Goal: Task Accomplishment & Management: Use online tool/utility

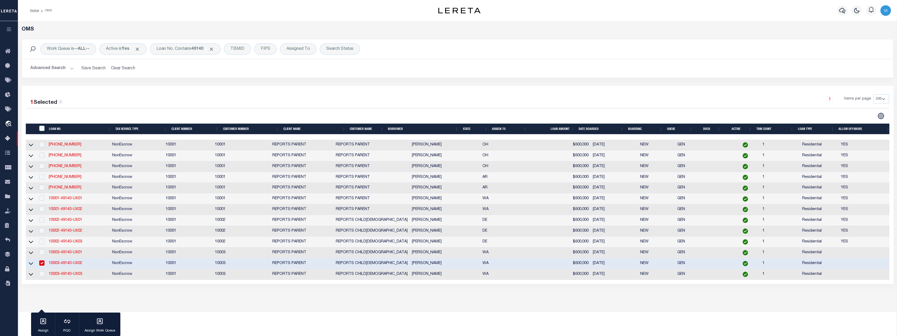
select select "200"
select select "26360"
select select "10"
select select "NonEscrow"
click at [71, 265] on link "10003-49140-UX02" at bounding box center [65, 263] width 33 height 4
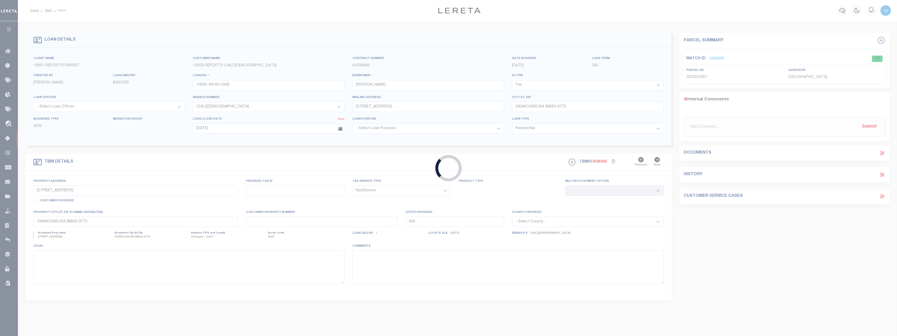
select select
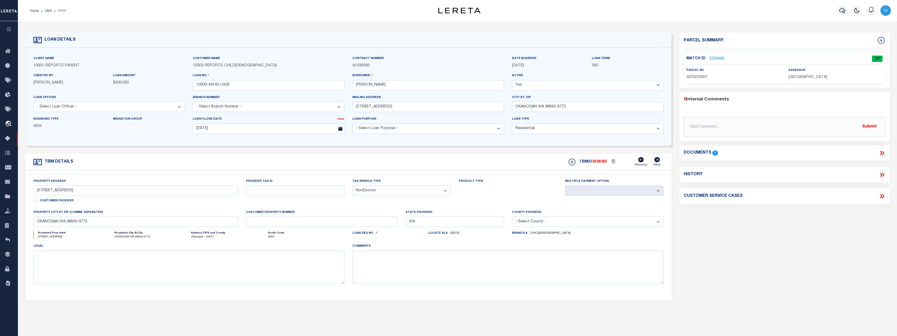
click at [712, 58] on link "2263460" at bounding box center [716, 59] width 15 height 6
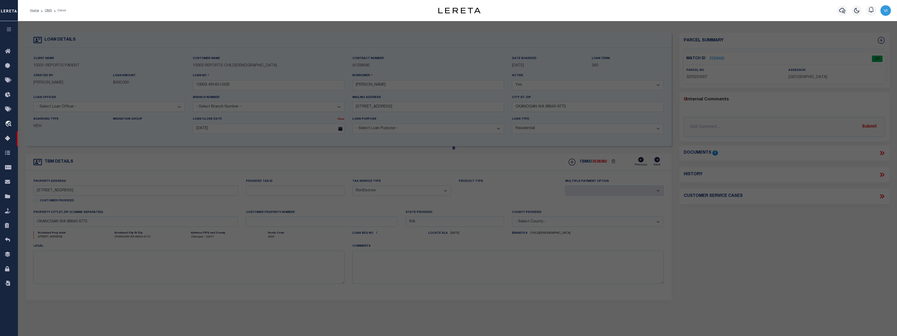
select select "AS"
select select
checkbox input "false"
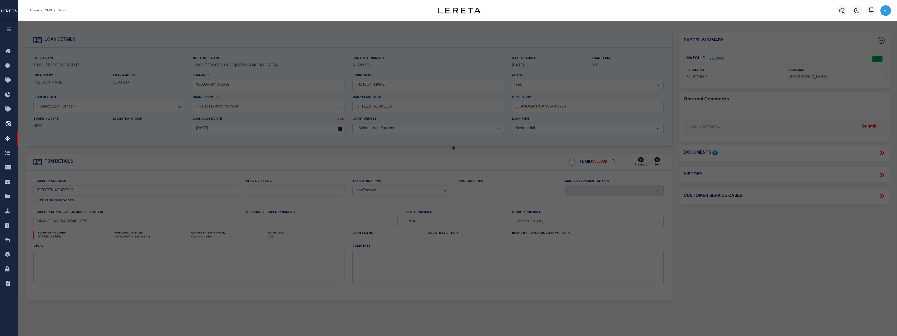
select select "CP"
type input "WOOLSEY,TIMOTHY W"
select select "ATL"
select select "ADD"
type input "197 CAMERON LAKE LOOP RD"
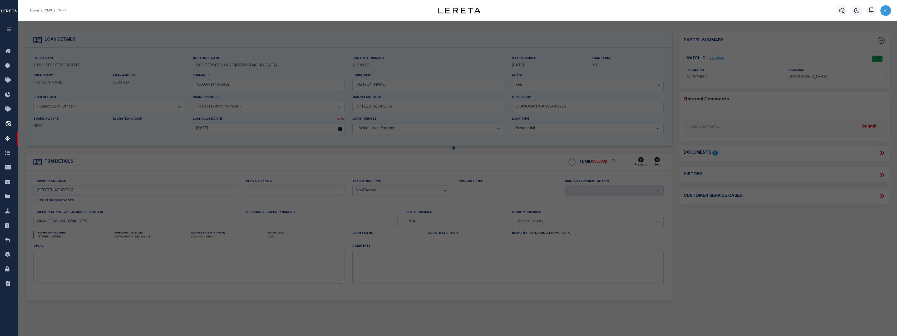
checkbox input "false"
type input "OKANOGAN, WA 98840"
type textarea "N1/2 NW NW"
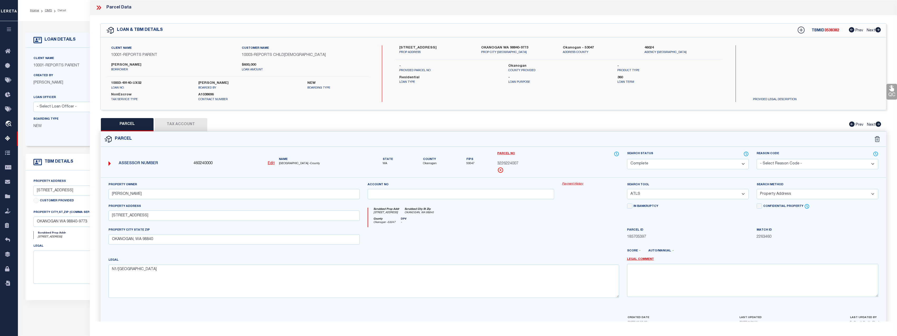
click at [575, 184] on link "Payment History" at bounding box center [590, 184] width 57 height 4
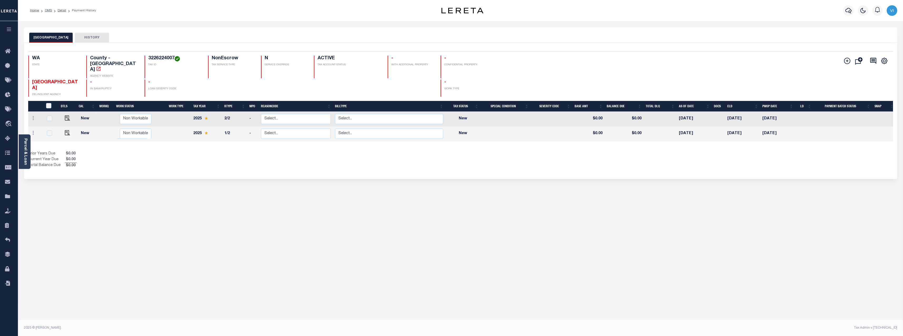
click at [64, 192] on div "OKANOGAN COUNTY HISTORY Selected 2 Results" at bounding box center [460, 175] width 881 height 297
click at [27, 157] on link "Parcel & Loan" at bounding box center [25, 151] width 4 height 27
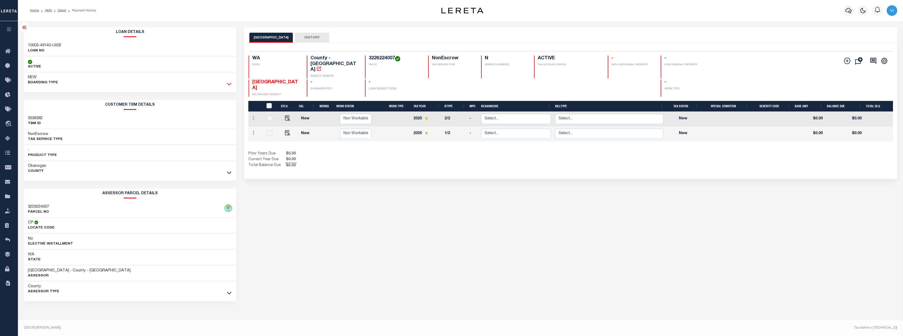
click at [230, 84] on icon at bounding box center [229, 84] width 4 height 6
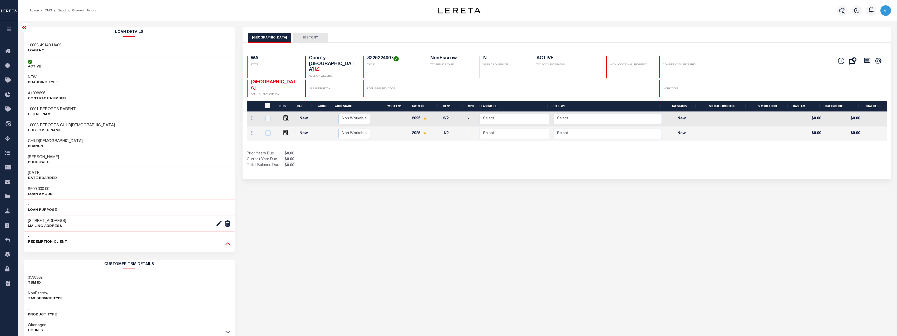
click at [226, 244] on icon at bounding box center [227, 243] width 4 height 3
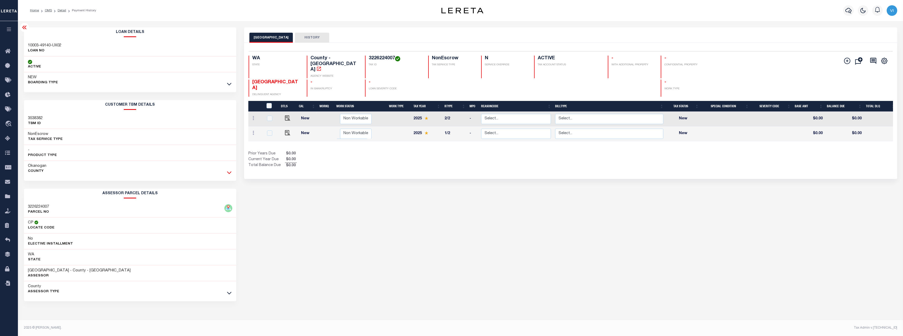
click at [228, 175] on icon at bounding box center [229, 173] width 4 height 6
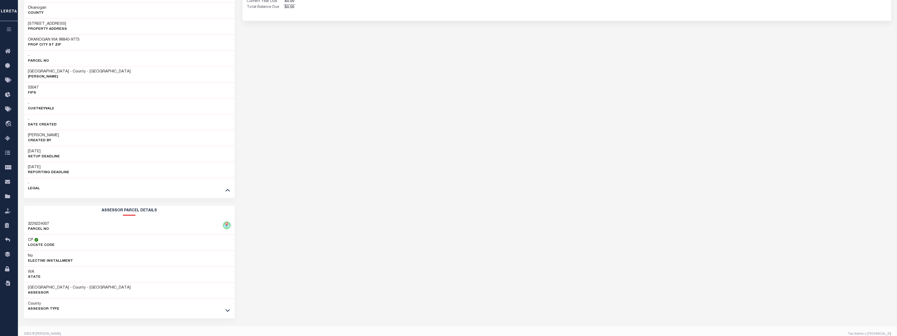
scroll to position [165, 0]
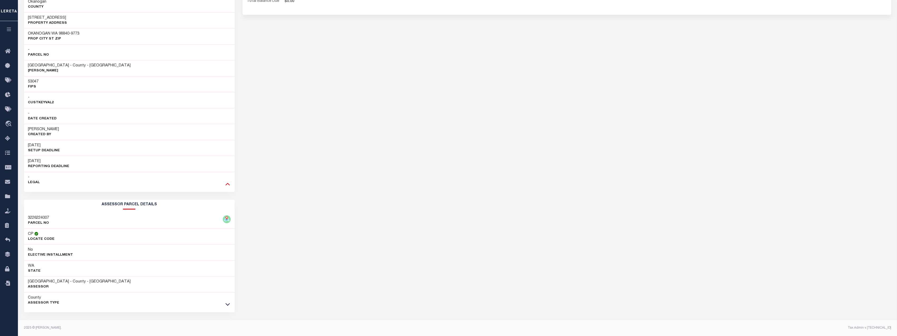
click at [228, 184] on icon at bounding box center [227, 184] width 4 height 6
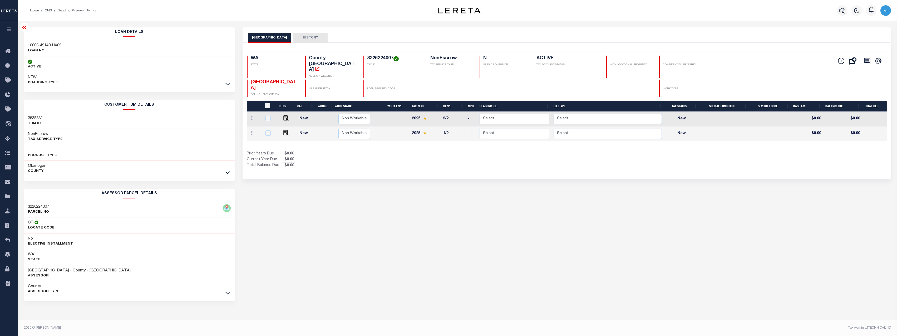
scroll to position [0, 0]
click at [231, 295] on icon at bounding box center [229, 293] width 4 height 6
click at [260, 80] on span "OKANOGAN COUNTY" at bounding box center [274, 85] width 46 height 11
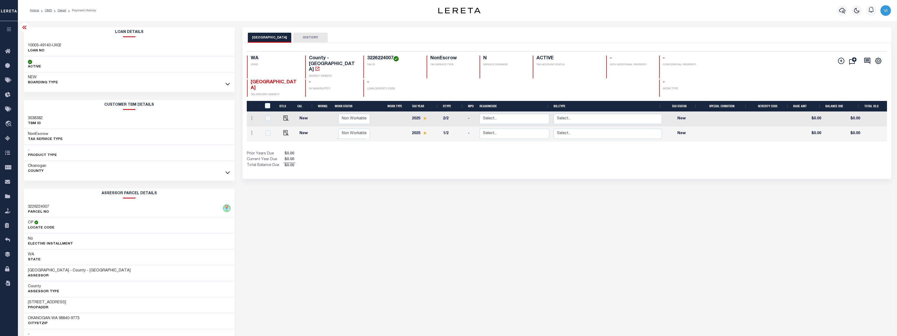
click at [515, 207] on div "OKANOGAN COUNTY HISTORY Selected 2 Results" at bounding box center [567, 287] width 656 height 520
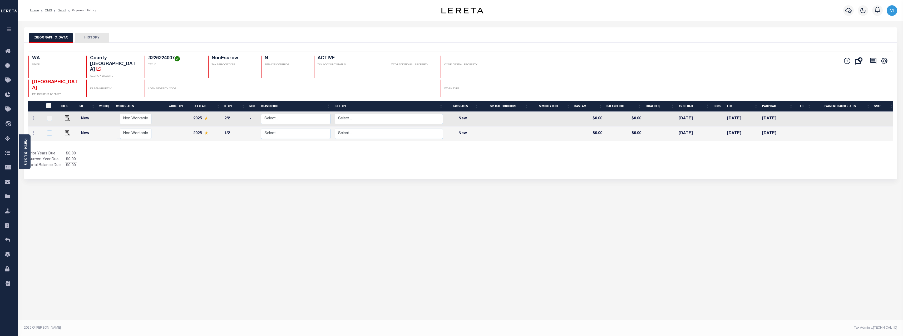
drag, startPoint x: 267, startPoint y: 170, endPoint x: 267, endPoint y: 173, distance: 3.2
click at [214, 217] on div "OKANOGAN COUNTY HISTORY Selected 2 Results" at bounding box center [460, 175] width 881 height 297
click at [47, 13] on li "OMS" at bounding box center [45, 10] width 13 height 5
click at [48, 10] on link "OMS" at bounding box center [48, 10] width 7 height 3
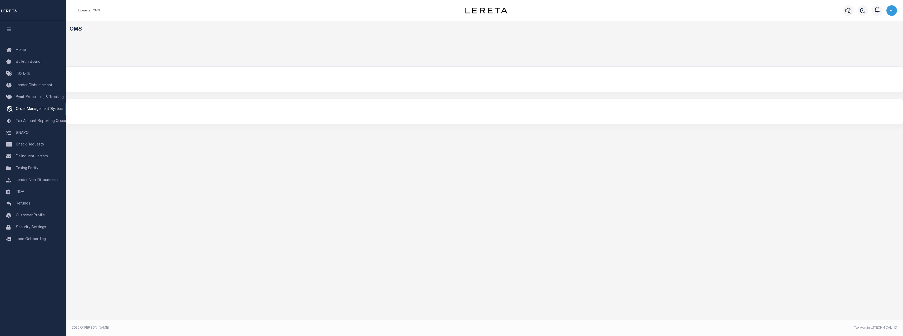
select select "200"
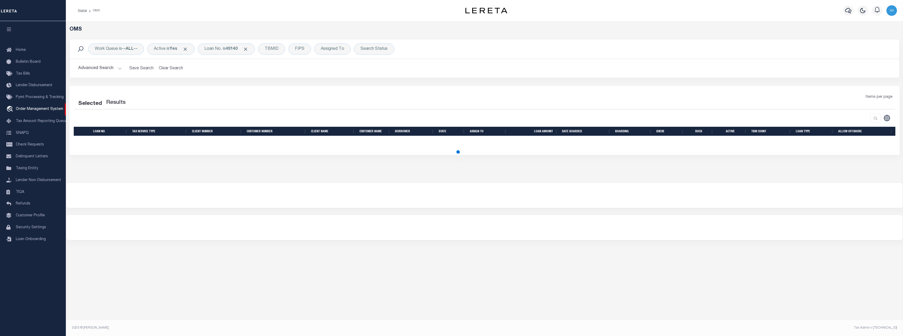
select select "200"
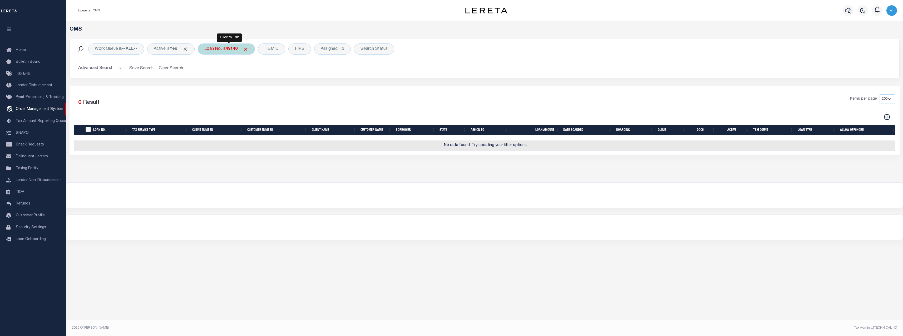
click at [226, 52] on div "Loan No. is 49140" at bounding box center [226, 48] width 57 height 11
click at [227, 58] on select "Is Contains" at bounding box center [243, 61] width 77 height 10
select select "c"
click at [206, 56] on select "Is Contains" at bounding box center [243, 61] width 77 height 10
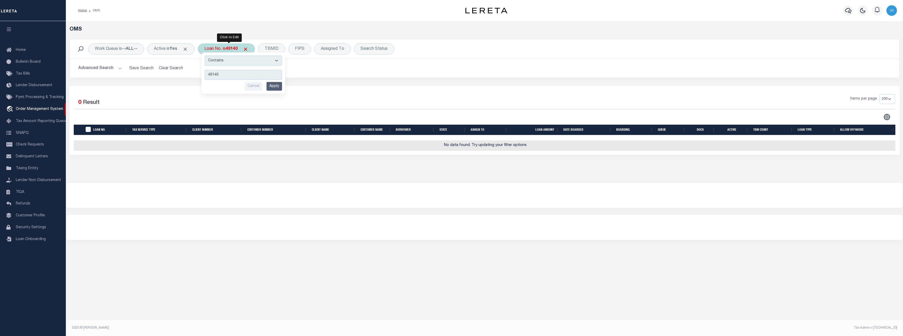
click at [271, 88] on input "Apply" at bounding box center [274, 86] width 16 height 9
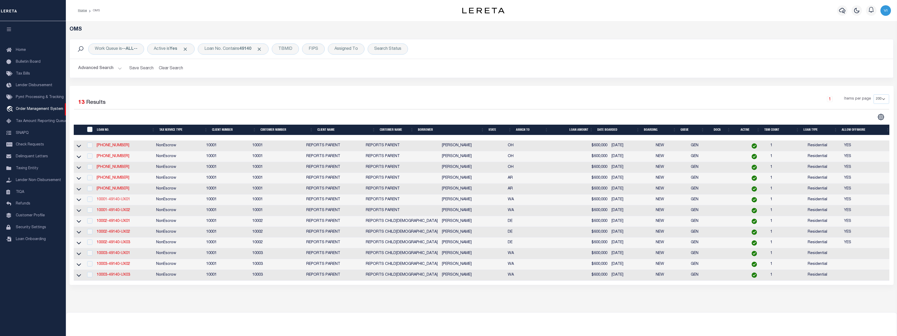
click at [118, 201] on link "10001-49140-UX01" at bounding box center [113, 199] width 33 height 4
type input "10001-49140-UX01"
type input "[PERSON_NAME]"
select select
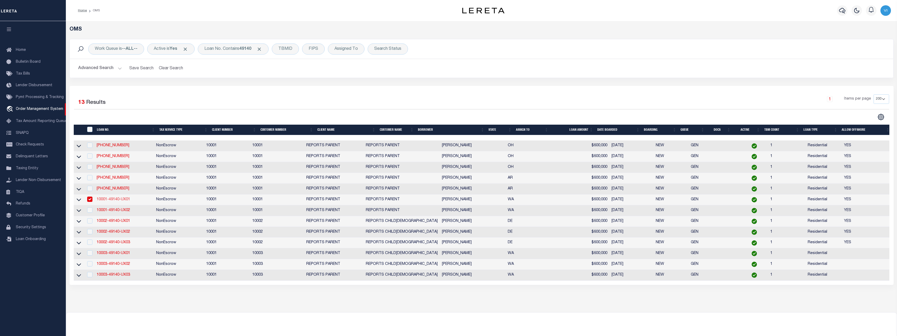
type input "1216 RICKOVER DR"
type input "COUPEVILLE WA 98239-4100"
type input "[DATE]"
select select "10"
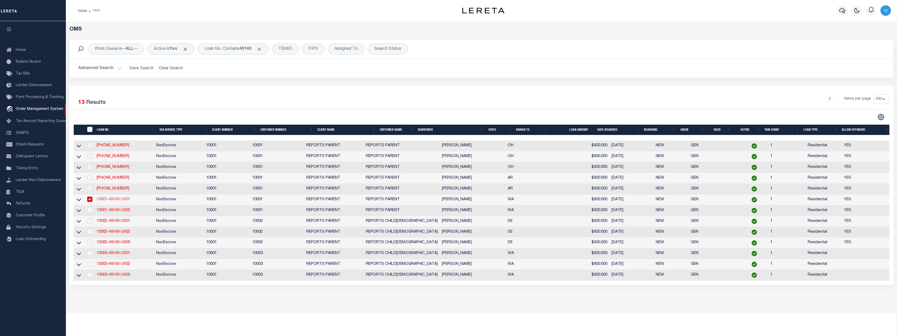
select select "NonEscrow"
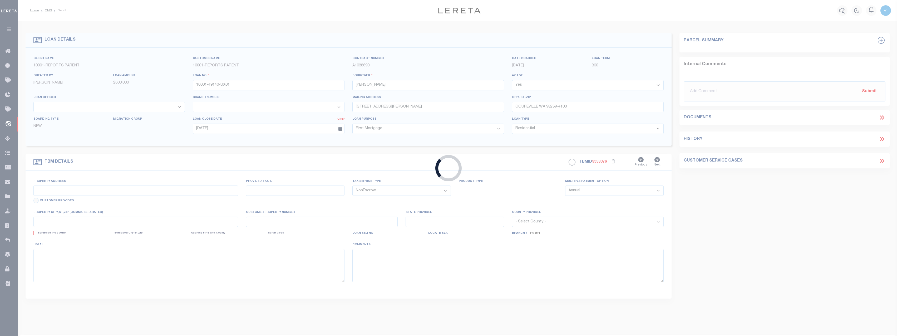
type input "1216 RICKOVER DR"
select select
type input "COUPEVILLE WA 98239-4100"
type input "10001-49140-UX01"
type input "WA"
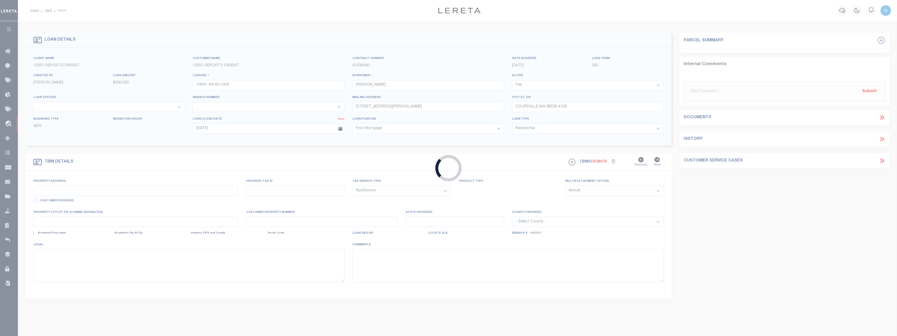
select select
select select "26358"
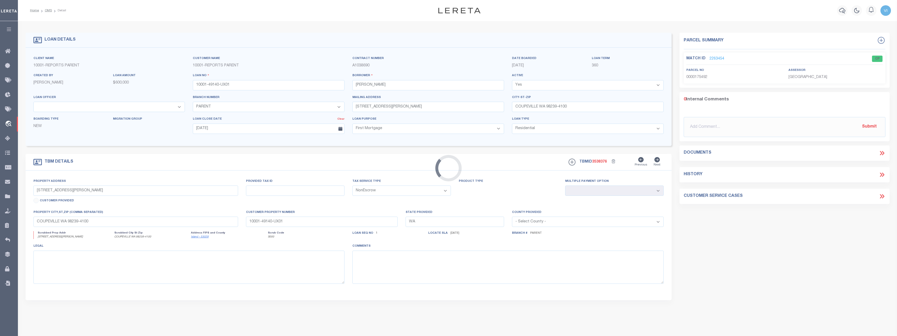
select select "155747"
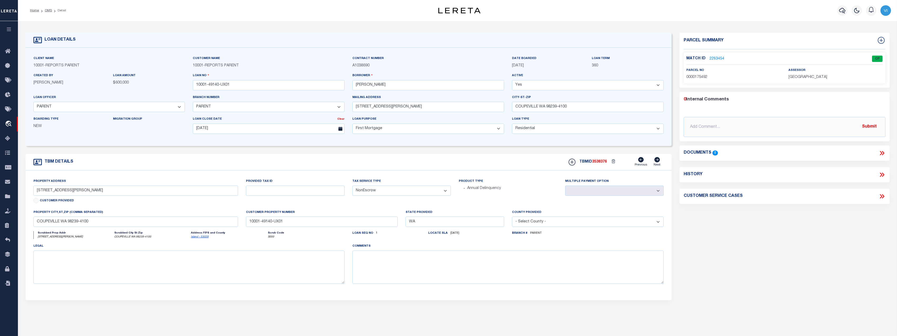
click at [717, 57] on link "2263454" at bounding box center [716, 59] width 15 height 6
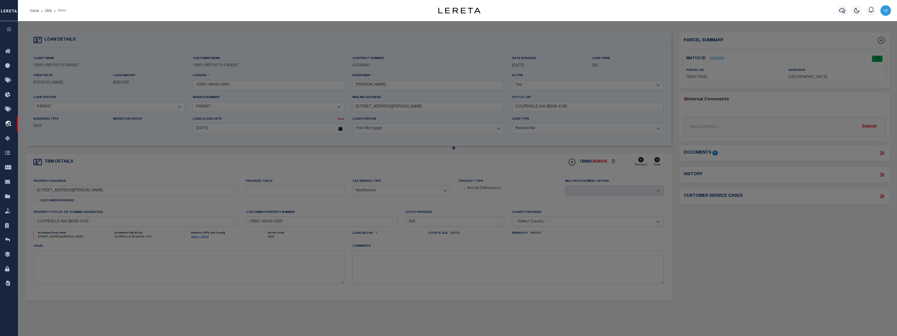
checkbox input "false"
select select "CP"
type input "HAMM,TREVOR"
select select "ATL"
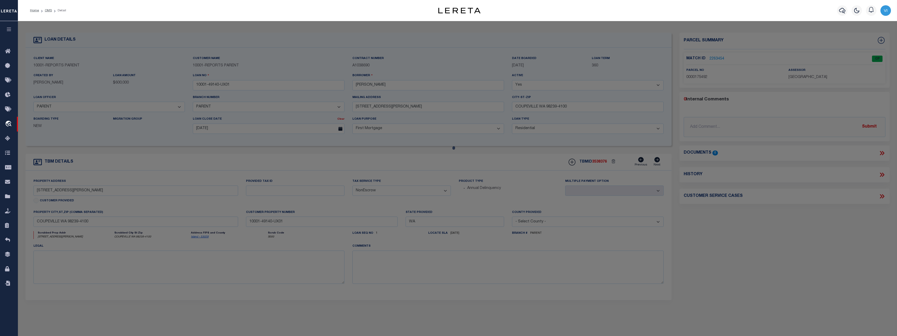
select select "ADD"
type input "1216 RICKOVER DR"
checkbox input "false"
type input "COUPEVILLE, WA 98239"
type textarea "ADMIRALS COVE 5 LOT 33"
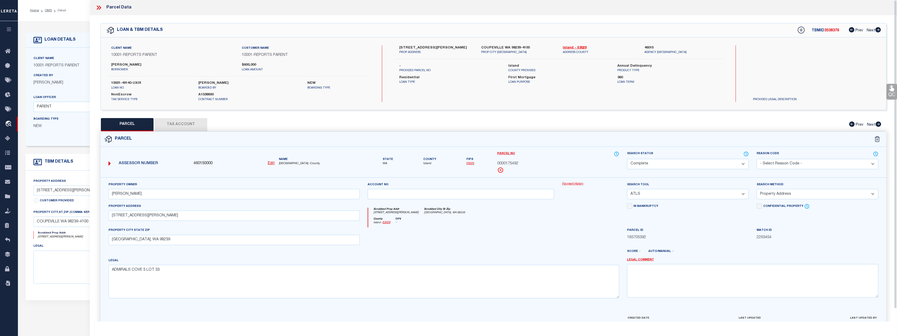
click at [198, 121] on button "Tax Account" at bounding box center [181, 124] width 53 height 13
select select "100"
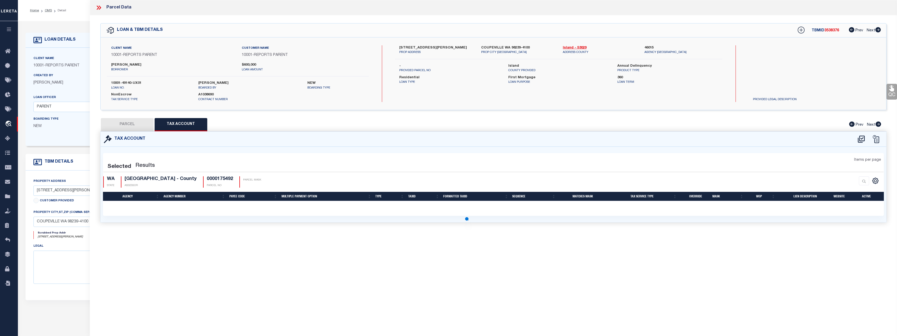
select select "100"
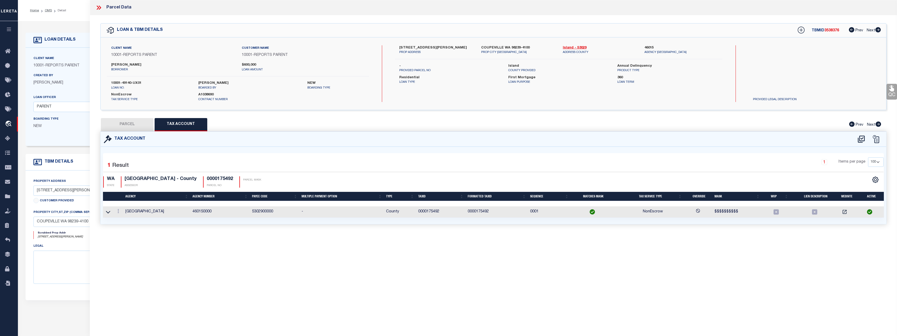
click at [202, 210] on td "460150000" at bounding box center [219, 211] width 59 height 11
copy td "460150000"
click at [98, 7] on icon at bounding box center [98, 8] width 2 height 4
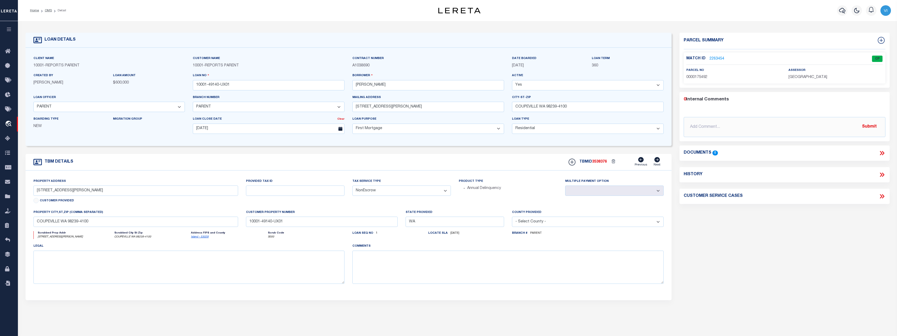
click at [12, 29] on icon "button" at bounding box center [9, 29] width 6 height 5
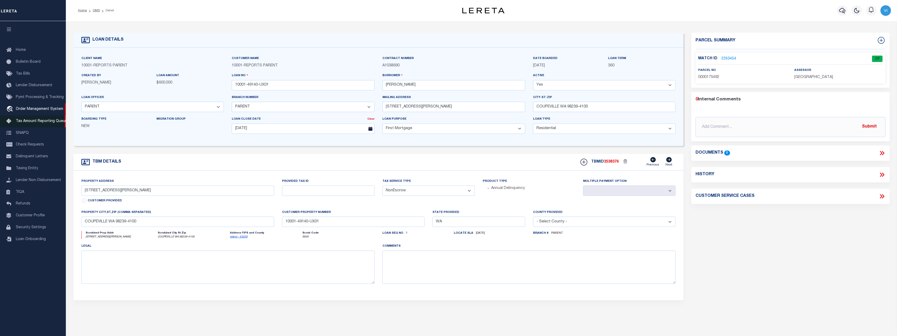
click at [26, 125] on link "Tax Amount Reporting Queue" at bounding box center [33, 121] width 66 height 12
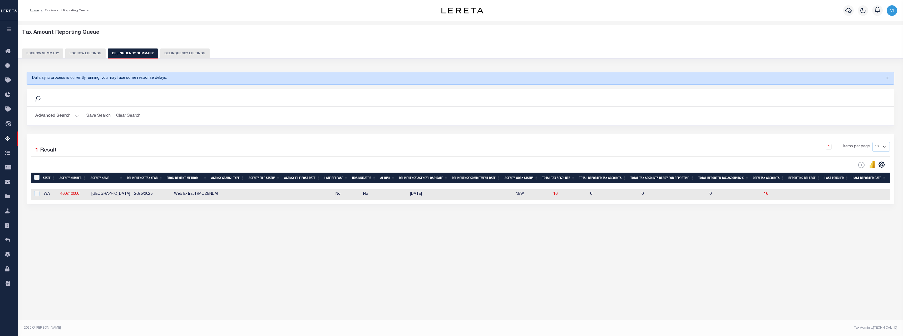
select select
select select "100"
click at [64, 115] on button "Advanced Search" at bounding box center [57, 116] width 44 height 10
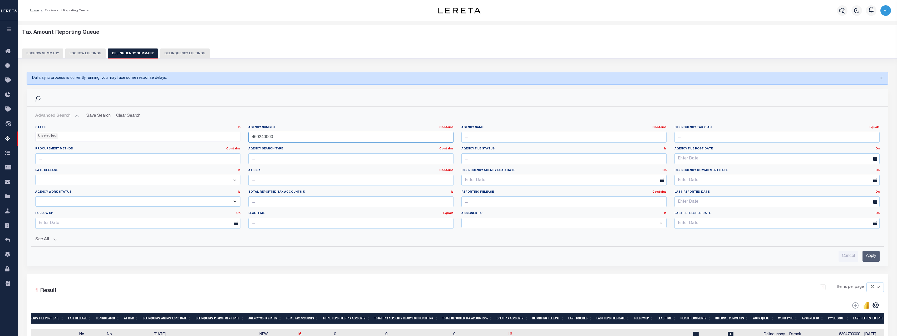
click at [344, 135] on input "460240000" at bounding box center [350, 137] width 205 height 11
paste input "15"
type input "460150000"
click at [866, 256] on input "Apply" at bounding box center [870, 256] width 17 height 11
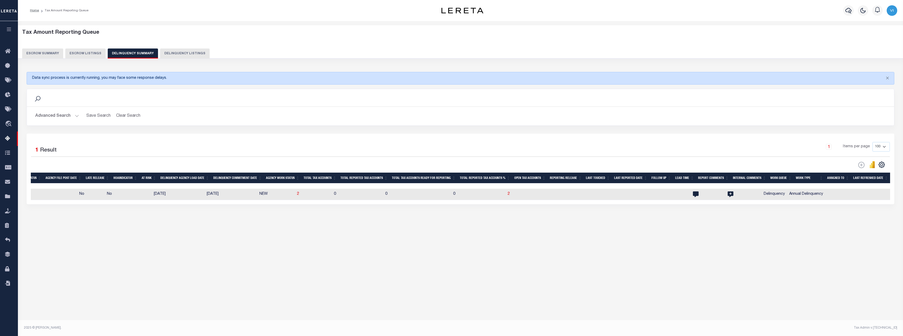
scroll to position [0, 229]
click at [316, 195] on span "2" at bounding box center [317, 194] width 2 height 4
select select "100"
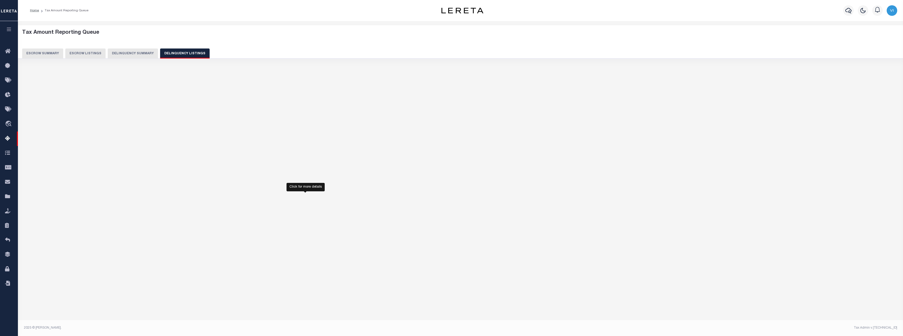
select select "100"
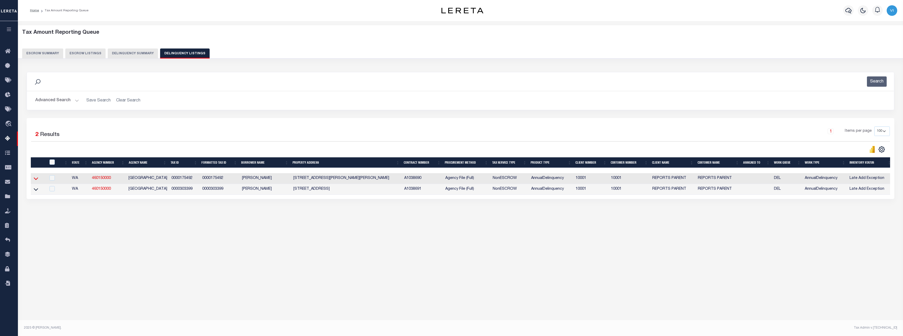
click at [37, 181] on icon at bounding box center [36, 179] width 4 height 6
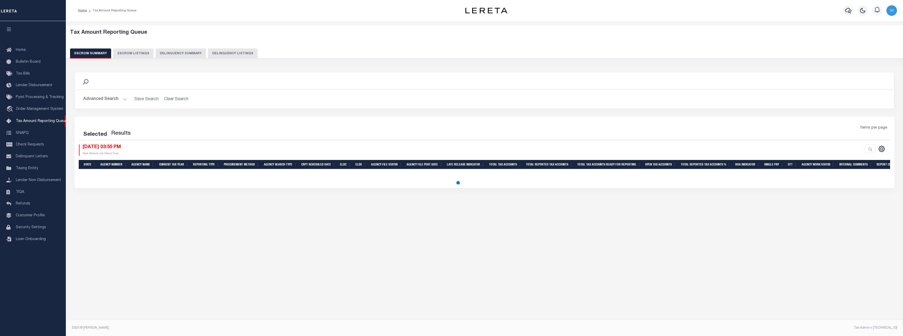
select select "100"
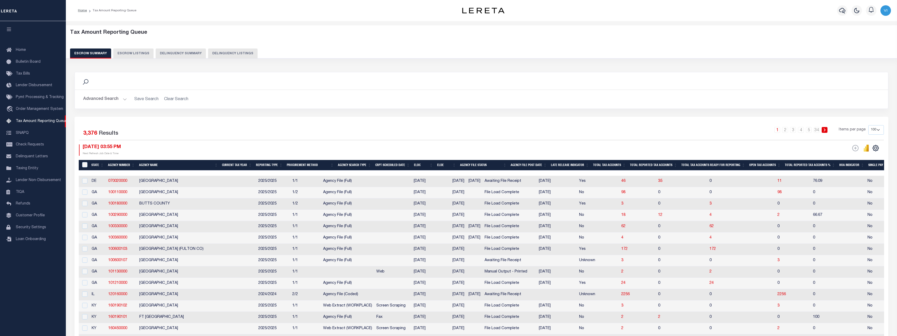
click at [180, 52] on button "Delinquency Summary" at bounding box center [181, 53] width 50 height 10
select select "100"
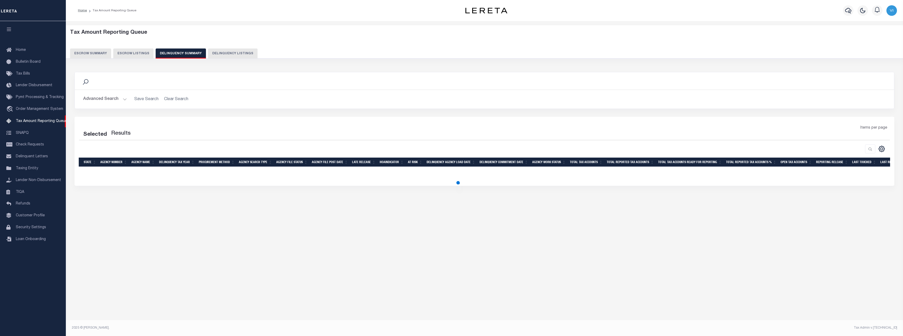
select select "100"
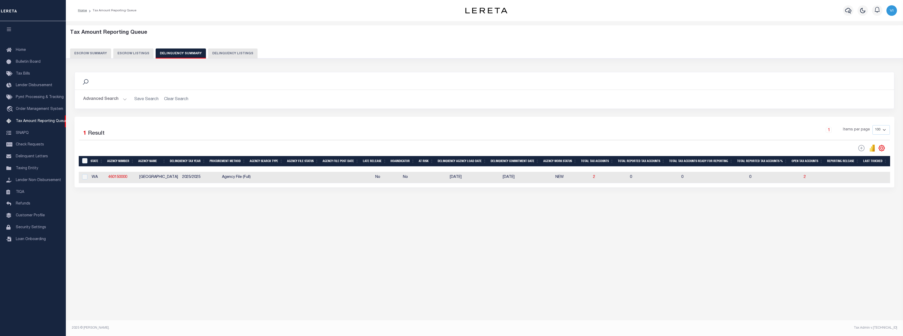
click at [103, 99] on button "Advanced Search" at bounding box center [105, 99] width 44 height 10
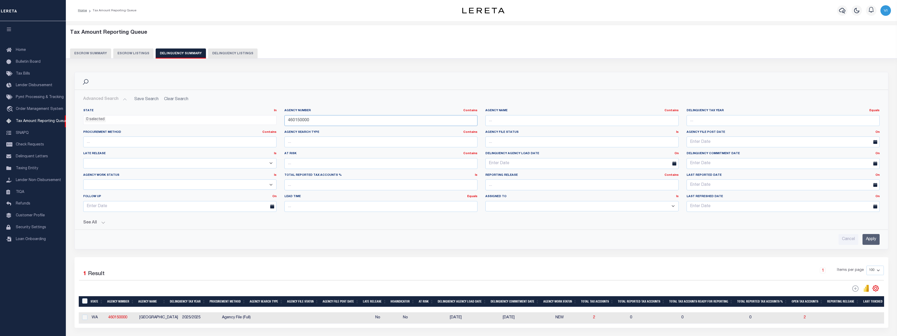
drag, startPoint x: 338, startPoint y: 120, endPoint x: 205, endPoint y: 121, distance: 133.0
click at [205, 121] on div "State In In AK AL AR AZ CA CO CT DC DE FL GA GU HI IA ID IL IN KS KY LA MA MD M…" at bounding box center [481, 161] width 804 height 107
click at [515, 119] on input "text" at bounding box center [581, 120] width 193 height 11
paste input "[GEOGRAPHIC_DATA]"
type input "[GEOGRAPHIC_DATA]"
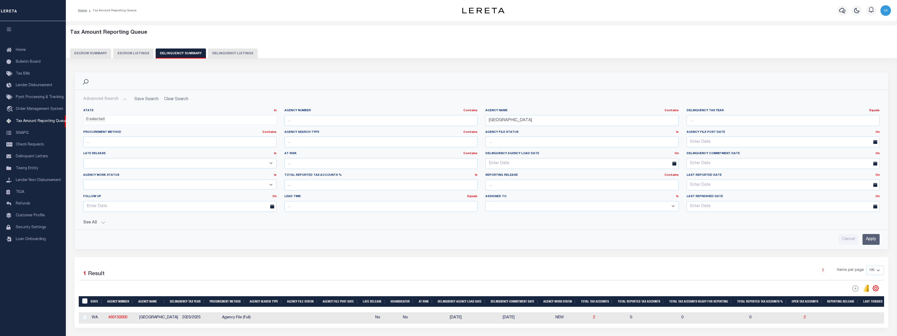
click at [871, 238] on input "Apply" at bounding box center [870, 239] width 17 height 11
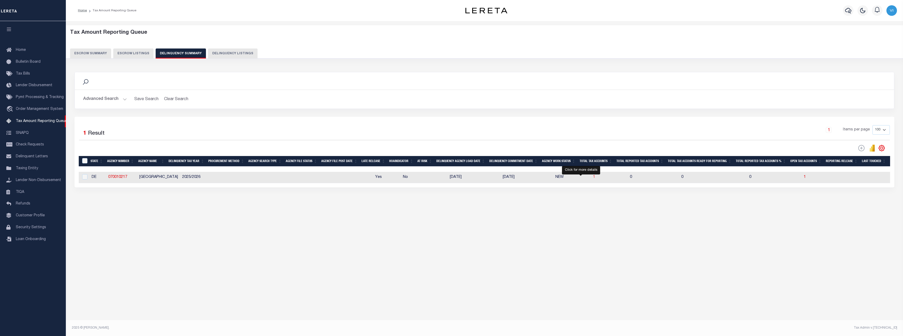
click at [593, 178] on span "1" at bounding box center [594, 177] width 2 height 4
select select "100"
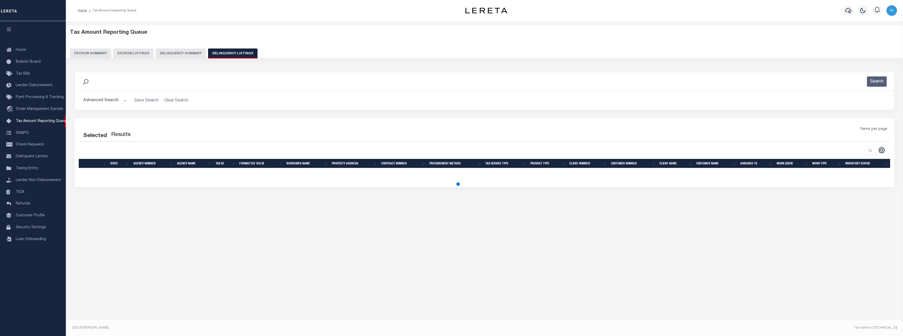
select select "100"
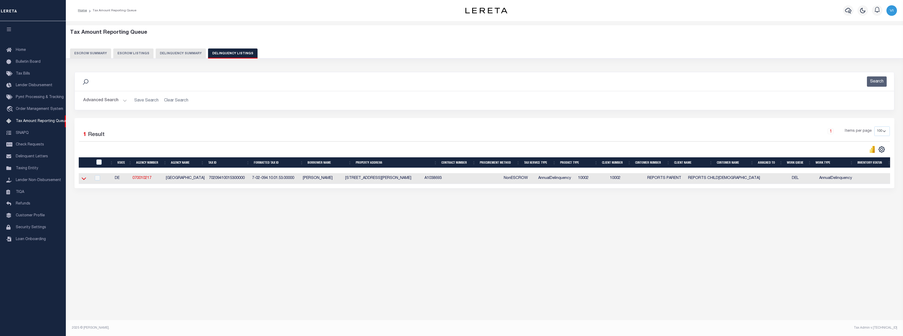
click at [84, 179] on icon at bounding box center [84, 179] width 4 height 6
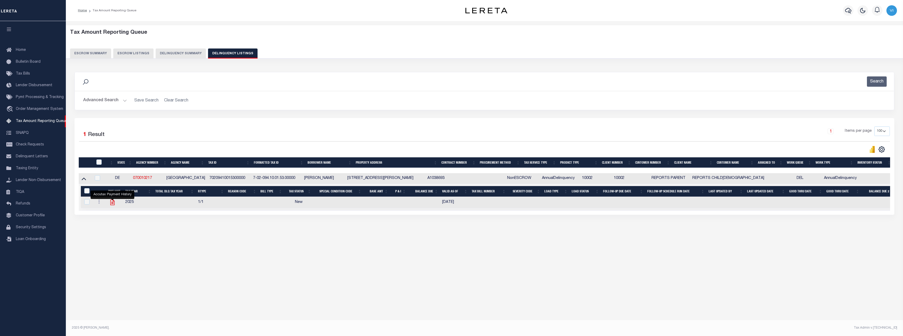
click at [113, 205] on icon "" at bounding box center [112, 203] width 4 height 6
checkbox input "true"
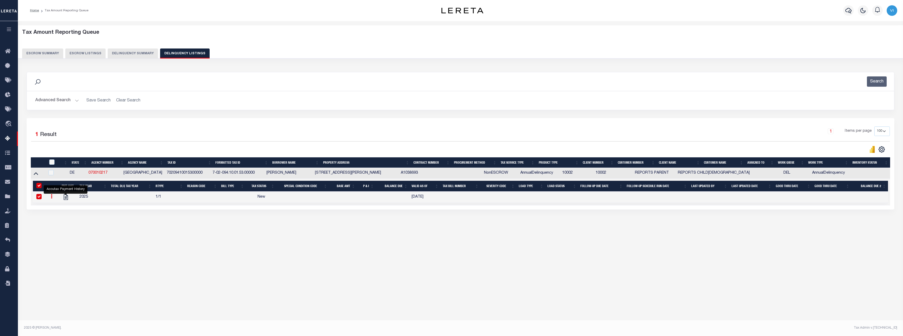
click at [52, 170] on td at bounding box center [51, 173] width 12 height 11
checkbox input "true"
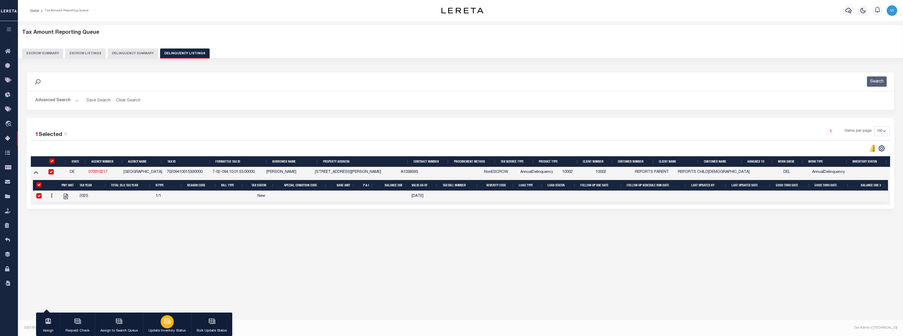
click at [169, 324] on icon "button" at bounding box center [167, 320] width 7 height 7
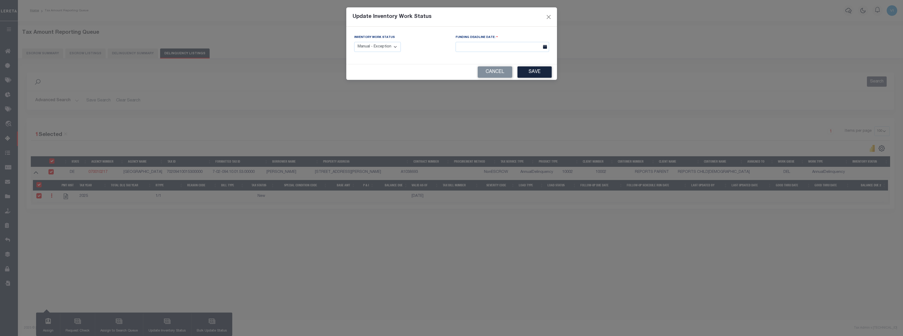
click at [383, 47] on select "Manual - Exception Pended - Awaiting Search Late Add Exception Completed" at bounding box center [377, 47] width 47 height 10
select select "4"
click at [354, 42] on select "Manual - Exception Pended - Awaiting Search Late Add Exception Completed" at bounding box center [377, 47] width 47 height 10
click at [465, 47] on input "text" at bounding box center [501, 47] width 93 height 10
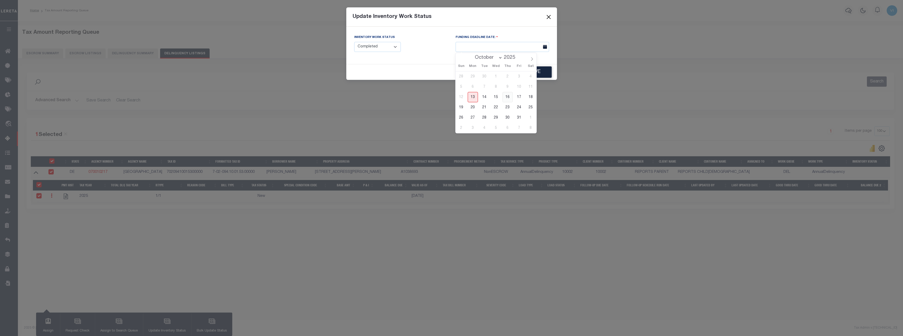
click at [509, 98] on span "16" at bounding box center [507, 97] width 10 height 10
type input "10/16/2025"
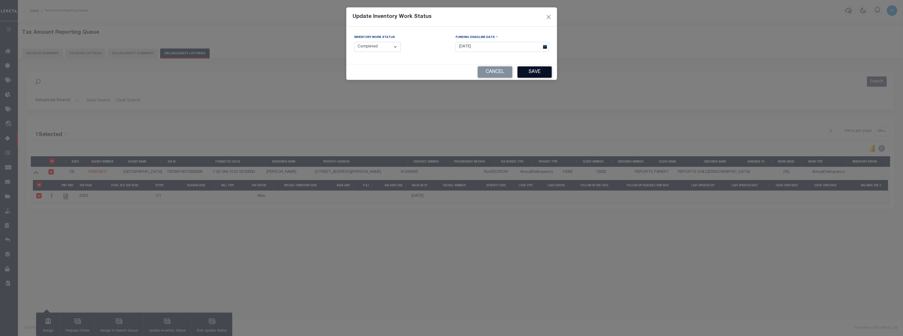
click at [544, 75] on button "Save" at bounding box center [534, 71] width 34 height 11
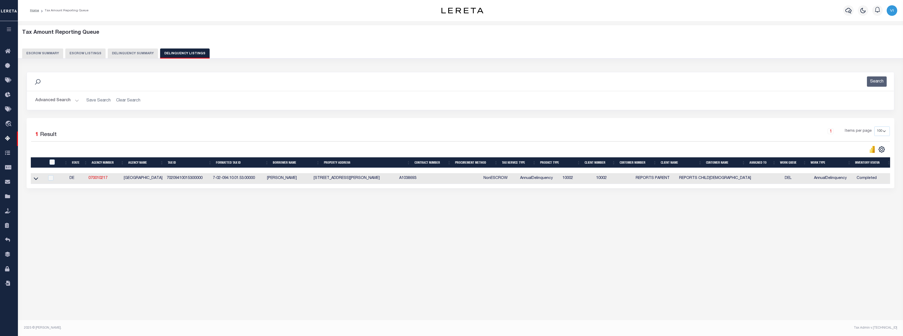
click at [139, 41] on div "Tax Amount Reporting Queue Escrow Summary Escrow Listings Delinquency Summary" at bounding box center [460, 43] width 877 height 29
click at [132, 53] on button "Delinquency Summary" at bounding box center [133, 53] width 50 height 10
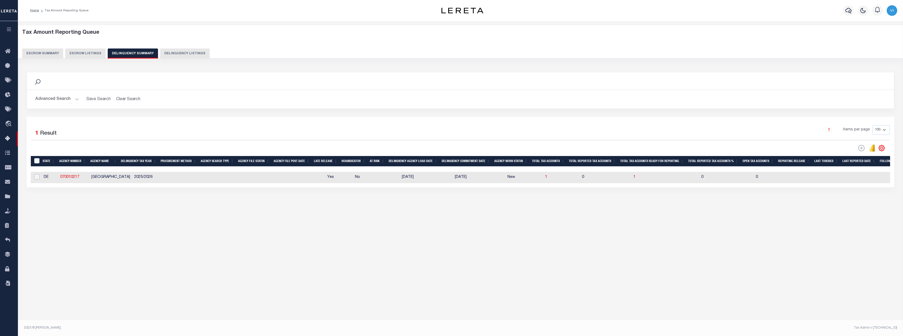
click at [38, 179] on input "checkbox" at bounding box center [36, 176] width 5 height 5
checkbox input "true"
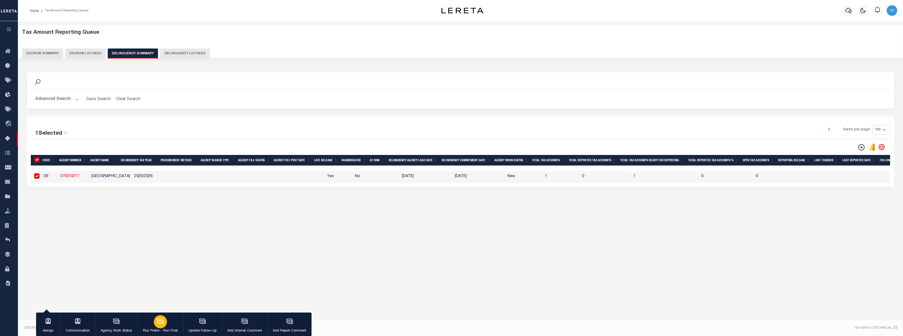
click at [157, 321] on icon "button" at bounding box center [160, 320] width 7 height 7
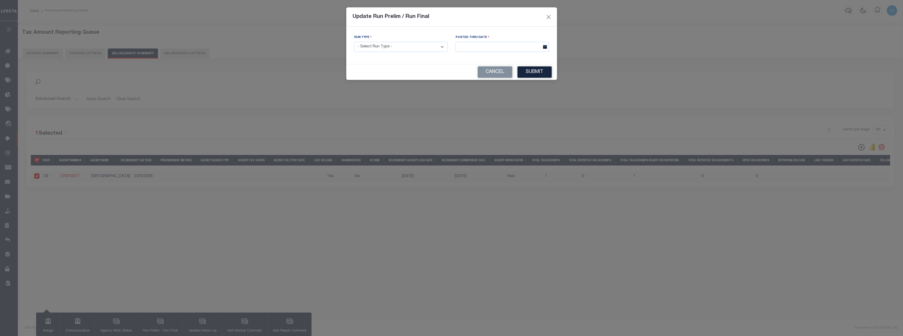
click at [388, 50] on select "- Select Run Type - Prelim Run Final Run" at bounding box center [400, 47] width 93 height 10
select select "P"
click at [354, 42] on select "- Select Run Type - Prelim Run Final Run" at bounding box center [400, 47] width 93 height 10
click at [478, 47] on input "text" at bounding box center [501, 47] width 93 height 10
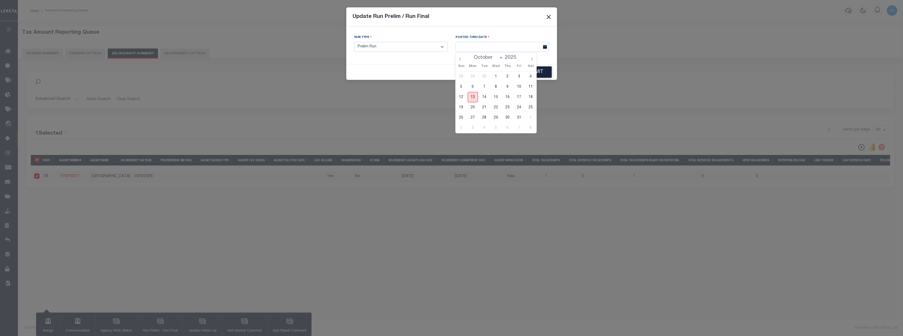
click at [473, 95] on span "13" at bounding box center [473, 97] width 10 height 10
type input "[DATE]"
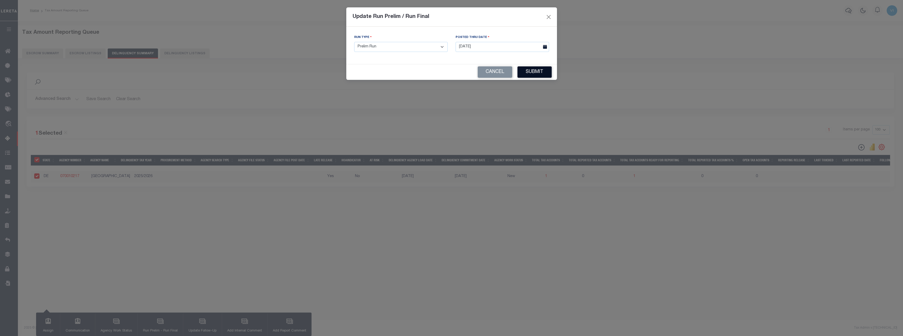
click at [543, 71] on button "Submit" at bounding box center [534, 71] width 34 height 11
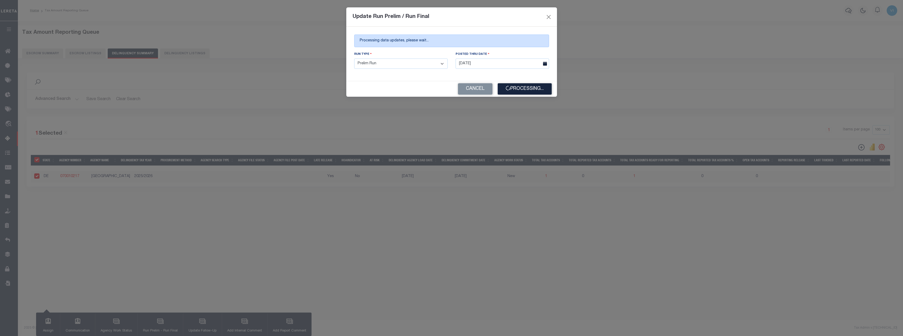
click at [339, 335] on div "Update Run Prelim / Run Final Processing data updates, please wait... Run Type …" at bounding box center [451, 168] width 903 height 336
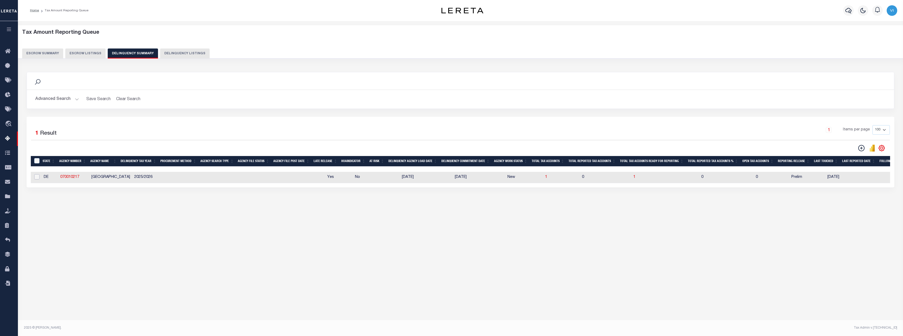
click at [34, 177] on input "checkbox" at bounding box center [36, 176] width 5 height 5
checkbox input "true"
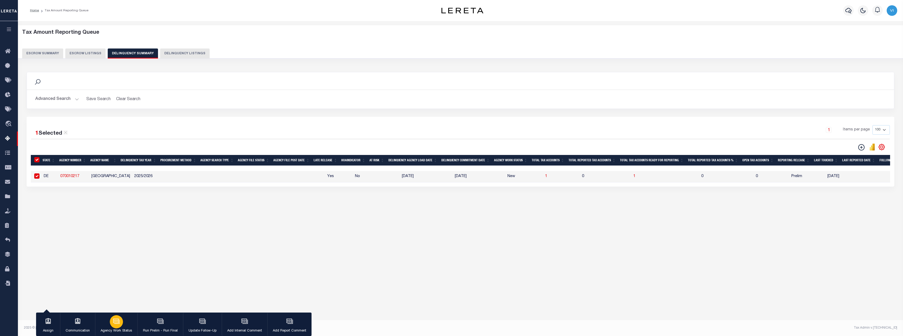
click at [127, 322] on button "Agency Work Status" at bounding box center [116, 324] width 42 height 24
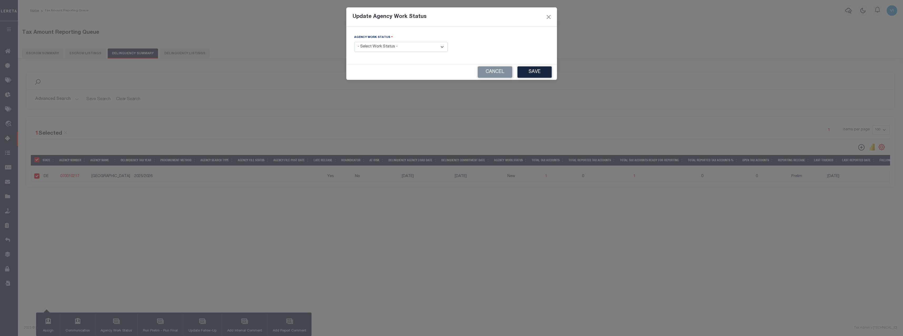
click at [363, 60] on div "Agency Work Status - Select Work Status - In Progress Pending Agency Follow-up …" at bounding box center [451, 45] width 211 height 37
click at [391, 45] on select "- Select Work Status - In Progress Pending Agency Follow-up Pending QC Ready fo…" at bounding box center [400, 47] width 93 height 10
select select "6"
click at [354, 42] on select "- Select Work Status - In Progress Pending Agency Follow-up Pending QC Ready fo…" at bounding box center [400, 47] width 93 height 10
click at [532, 73] on button "Save" at bounding box center [534, 71] width 34 height 11
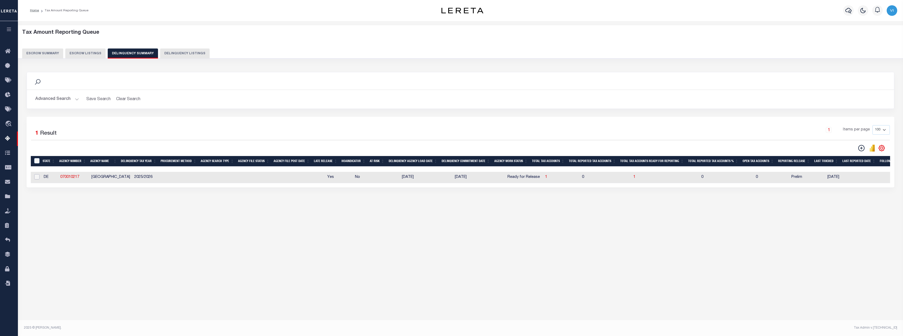
click at [36, 178] on input "checkbox" at bounding box center [36, 176] width 5 height 5
checkbox input "true"
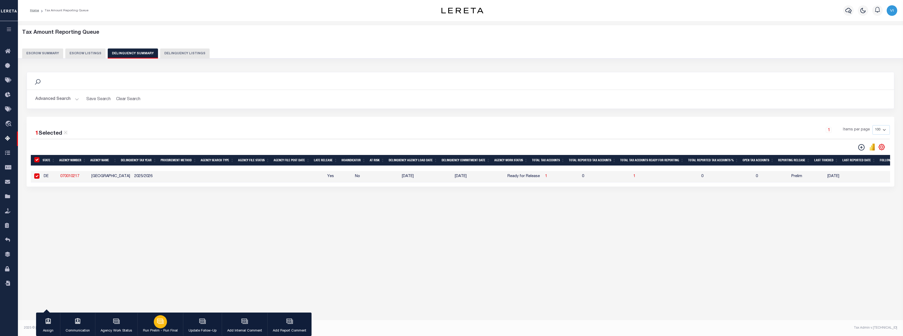
click at [161, 325] on div "button" at bounding box center [160, 321] width 13 height 13
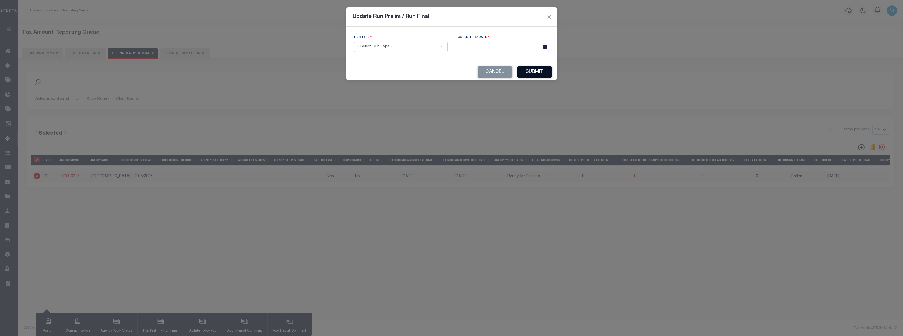
click at [543, 73] on button "Submit" at bounding box center [534, 71] width 34 height 11
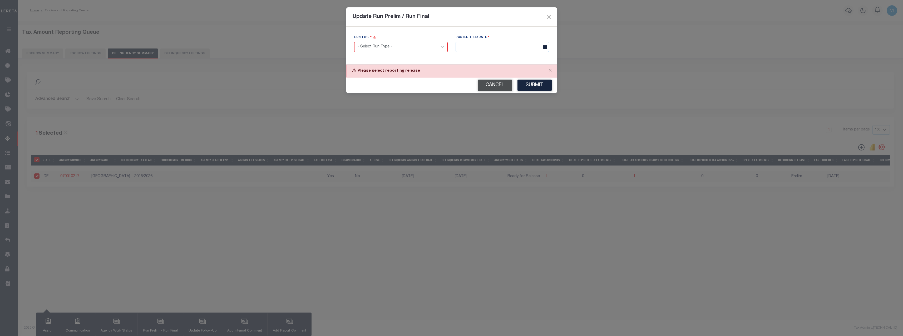
click at [494, 86] on button "Cancel" at bounding box center [495, 85] width 34 height 11
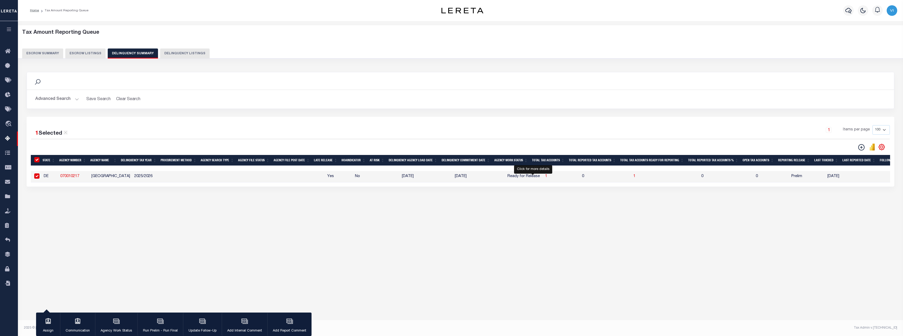
click at [545, 176] on span "1" at bounding box center [546, 176] width 2 height 4
select select "100"
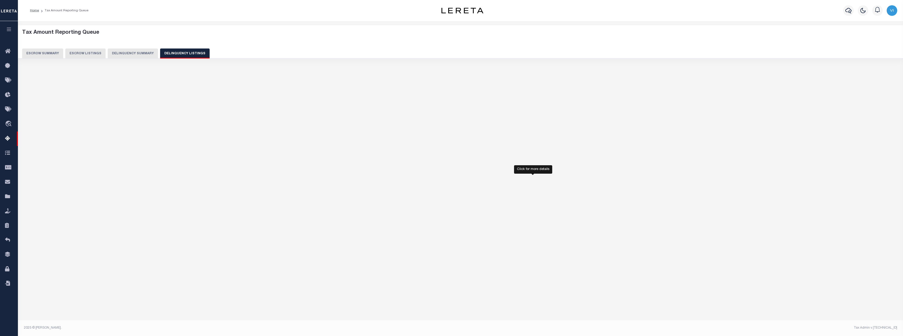
select select "100"
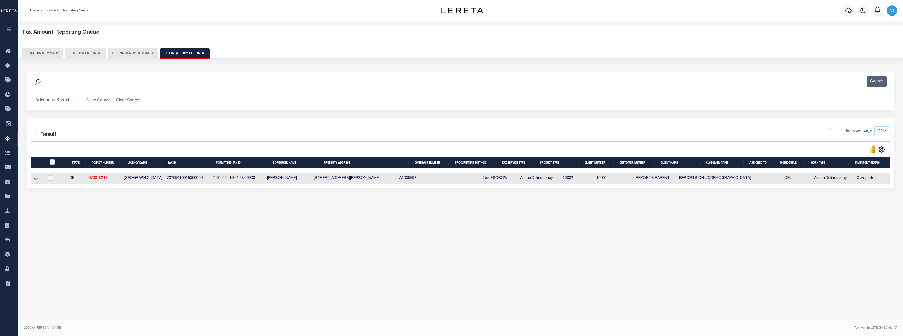
click at [125, 59] on div "Tax Amount Reporting Queue Escrow Summary Escrow Listings Delinquency Summary" at bounding box center [460, 45] width 895 height 41
click at [130, 54] on button "Delinquency Summary" at bounding box center [133, 53] width 50 height 10
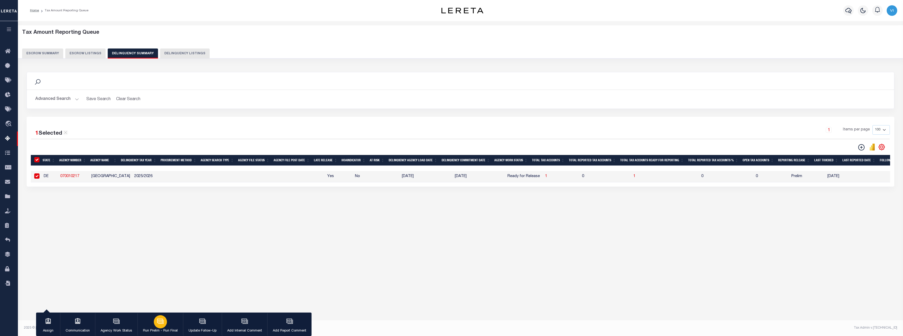
click at [161, 324] on icon "button" at bounding box center [160, 320] width 7 height 7
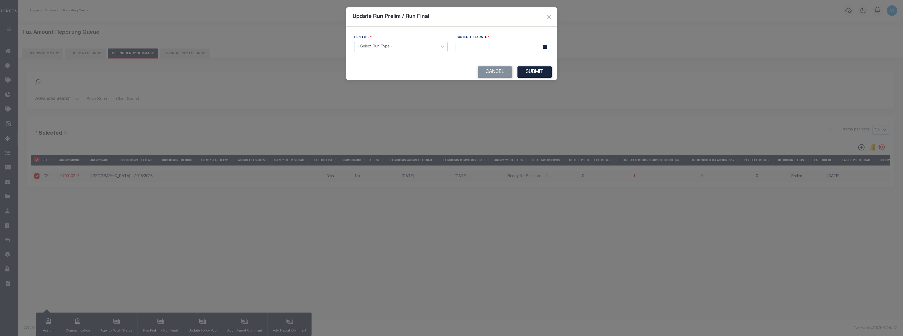
click at [405, 49] on select "- Select Run Type - Prelim Run Final Run" at bounding box center [400, 47] width 93 height 10
select select "F"
click at [354, 42] on select "- Select Run Type - Prelim Run Final Run" at bounding box center [400, 47] width 93 height 10
click at [526, 42] on div "Posted Thru Date" at bounding box center [501, 42] width 93 height 17
click at [523, 47] on input "text" at bounding box center [501, 47] width 93 height 10
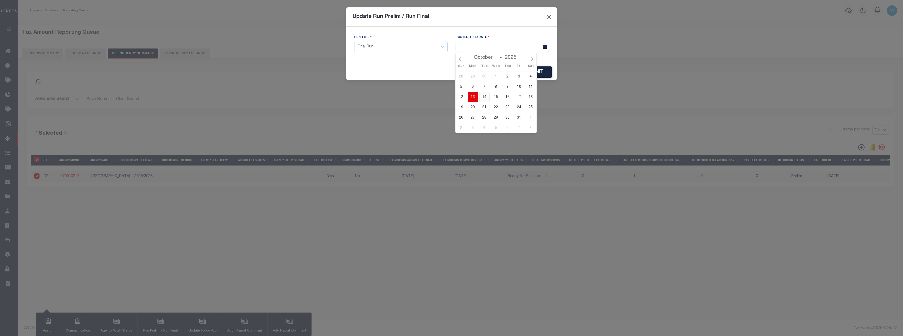
click at [485, 96] on span "14" at bounding box center [484, 97] width 10 height 10
type input "10/14/2025"
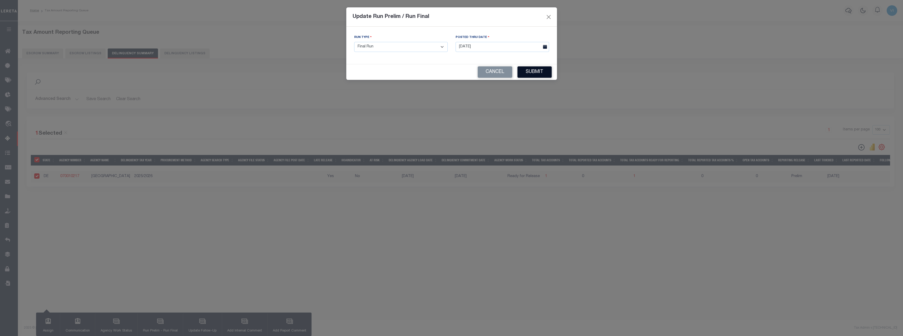
click at [535, 71] on button "Submit" at bounding box center [534, 71] width 34 height 11
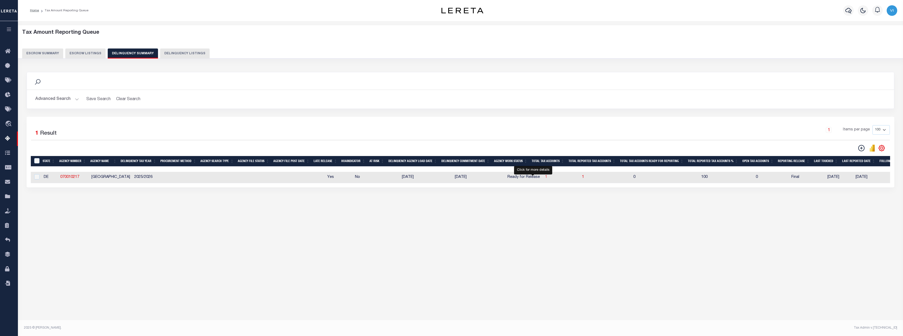
click at [545, 178] on span "1" at bounding box center [546, 177] width 2 height 4
select select "100"
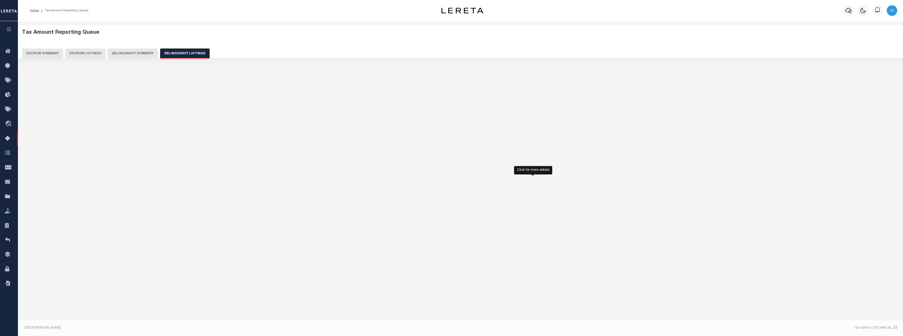
select select "100"
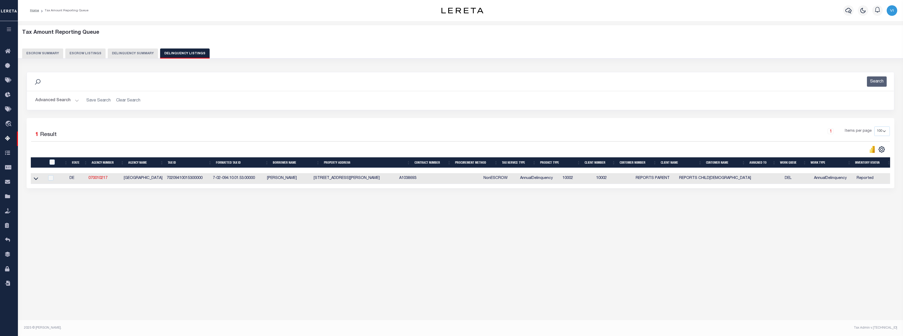
click at [116, 220] on div "Tax Amount Reporting Queue Escrow Summary Escrow Listings In" at bounding box center [460, 122] width 882 height 193
click at [36, 178] on icon at bounding box center [36, 179] width 4 height 6
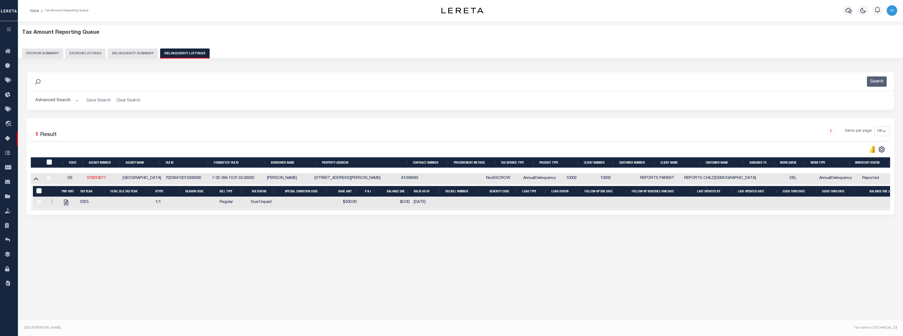
click at [279, 270] on div "Tax Amount Reporting Queue Escrow Summary Escrow Listings In" at bounding box center [460, 172] width 885 height 302
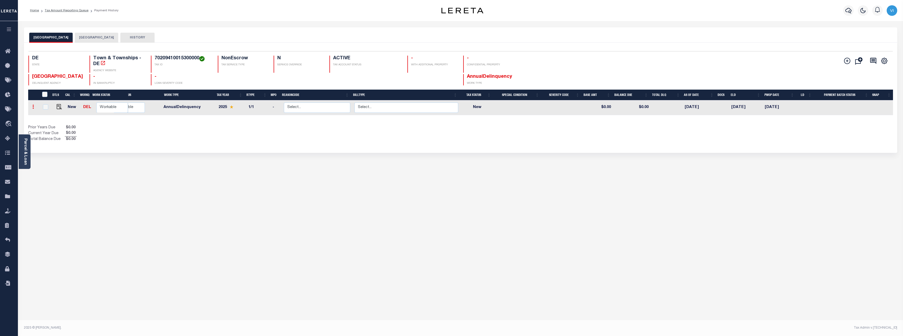
click at [34, 106] on link at bounding box center [33, 107] width 6 height 4
click at [35, 110] on link at bounding box center [33, 107] width 6 height 4
click at [30, 107] on td at bounding box center [33, 107] width 11 height 15
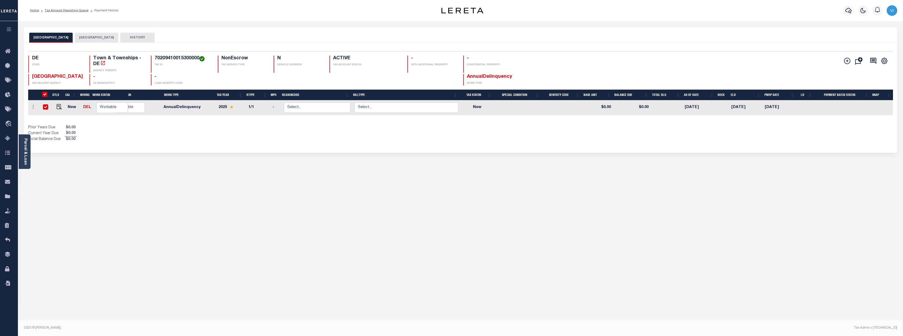
checkbox input "true"
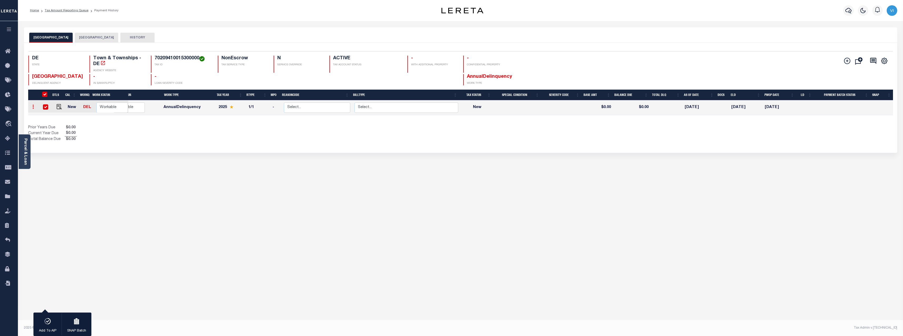
click at [34, 107] on icon at bounding box center [33, 107] width 2 height 4
click at [62, 107] on img at bounding box center [64, 106] width 5 height 6
select select "NW2"
type input "$0.00"
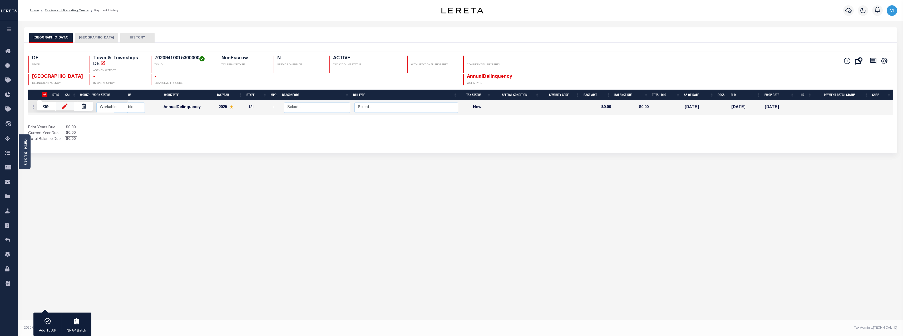
type input "[DATE]"
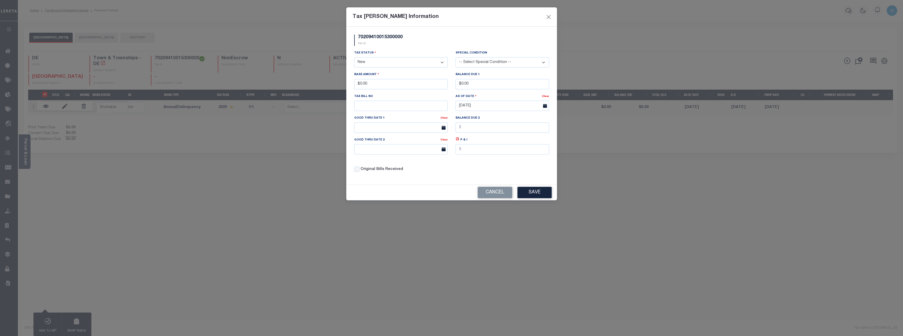
click at [394, 62] on select "- Select Status - Open Due/Unpaid Paid Incomplete No Tax Due Internal Refund Pr…" at bounding box center [400, 62] width 93 height 10
select select "DUE"
click at [354, 57] on select "- Select Status - Open Due/Unpaid Paid Incomplete No Tax Due Internal Refund Pr…" at bounding box center [400, 62] width 93 height 10
click at [374, 86] on input "$0.00" at bounding box center [400, 84] width 93 height 10
drag, startPoint x: 374, startPoint y: 86, endPoint x: 339, endPoint y: 88, distance: 34.8
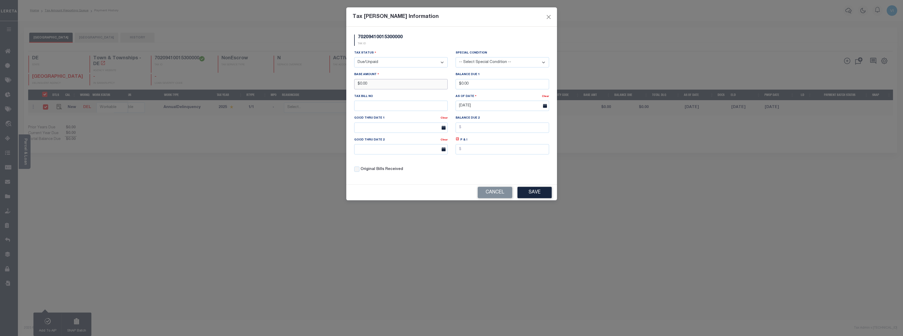
click at [339, 88] on div "Tax [PERSON_NAME] Information 70209410015300000 TAX ID Installment: TaxID: Tax …" at bounding box center [451, 168] width 903 height 336
type input "$500.00"
click at [544, 198] on button "Save" at bounding box center [534, 192] width 34 height 11
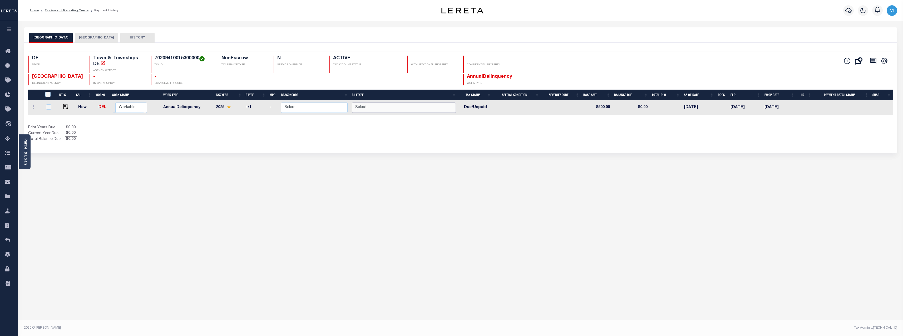
click at [385, 108] on select "Select... Regular Delinquent Supplemental Corrected/Adjusted Bill - Re-Report C…" at bounding box center [404, 107] width 104 height 10
checkbox input "true"
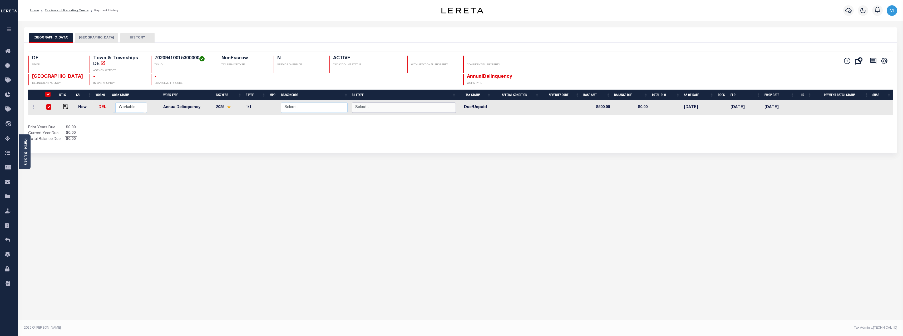
checkbox input "true"
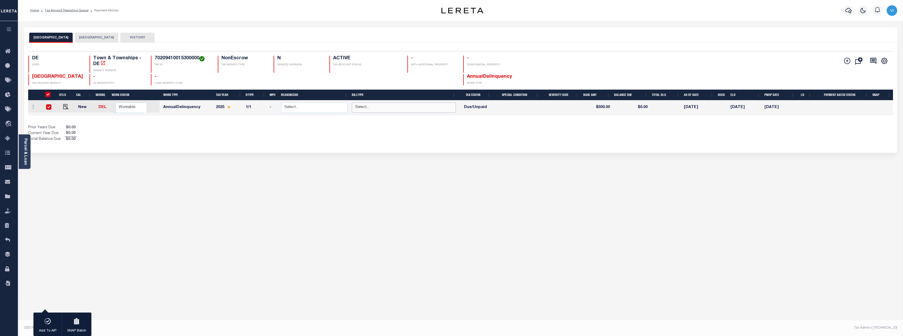
select select "1"
click at [352, 102] on select "Select... Regular Delinquent Supplemental Corrected/Adjusted Bill - Re-Report C…" at bounding box center [404, 107] width 104 height 10
checkbox input "false"
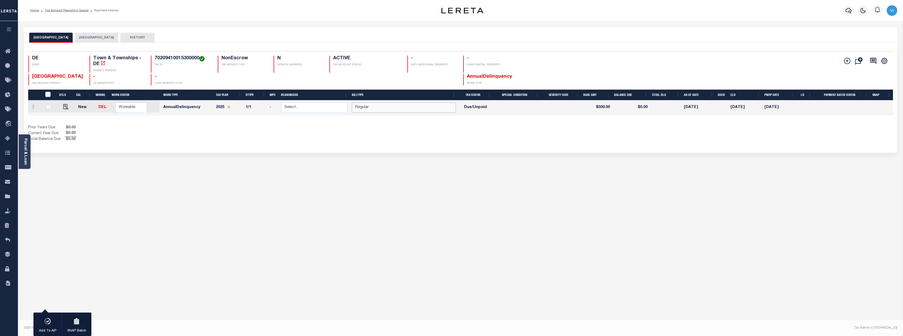
checkbox input "false"
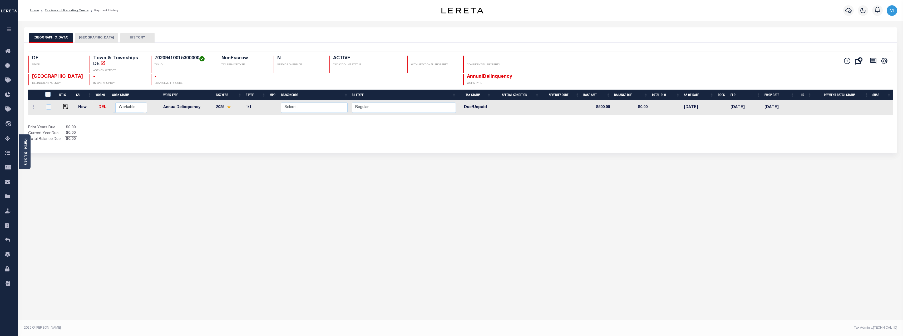
click at [261, 186] on div "CAMDEN TOWN KENT COUNTY HISTORY 1 1 1" at bounding box center [460, 175] width 881 height 297
click at [242, 165] on div "[GEOGRAPHIC_DATA] KENT COUNTY HISTORY Selected" at bounding box center [460, 175] width 881 height 297
